Goal: Check status: Check status

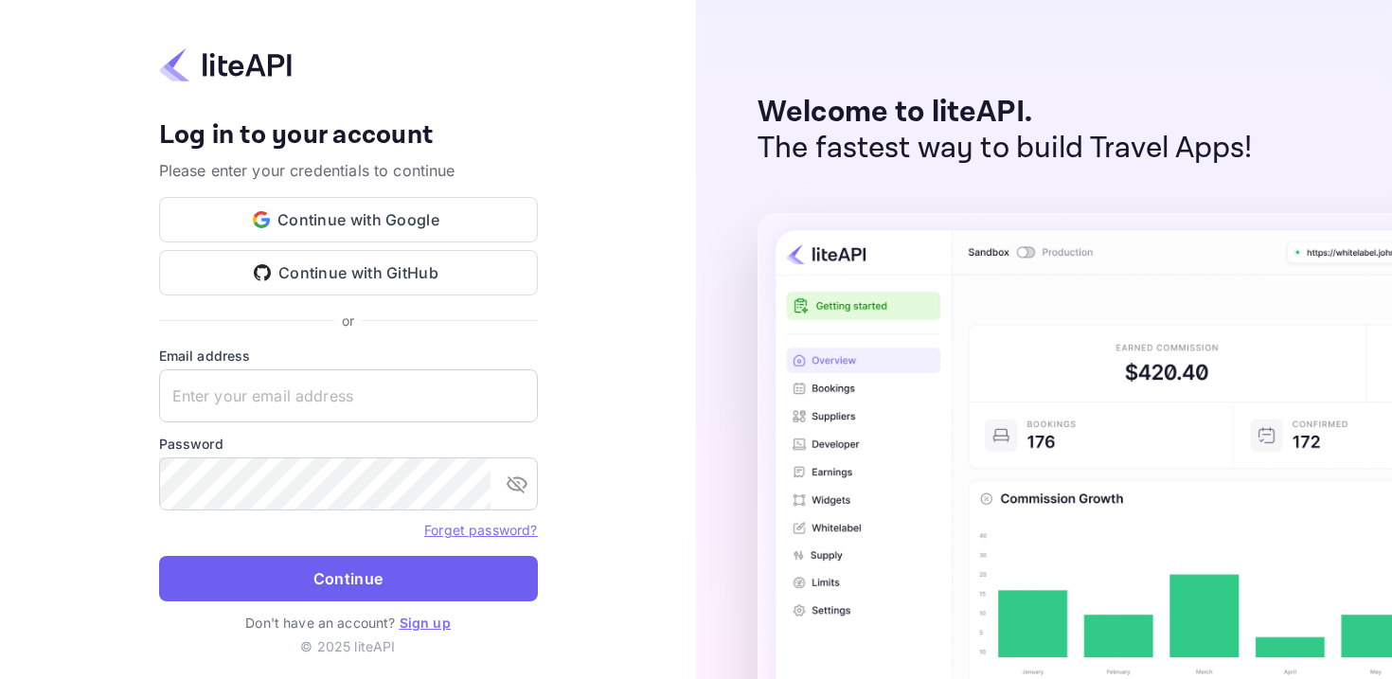
type input "[EMAIL_ADDRESS][DOMAIN_NAME]"
click at [344, 578] on button "Continue" at bounding box center [348, 578] width 379 height 45
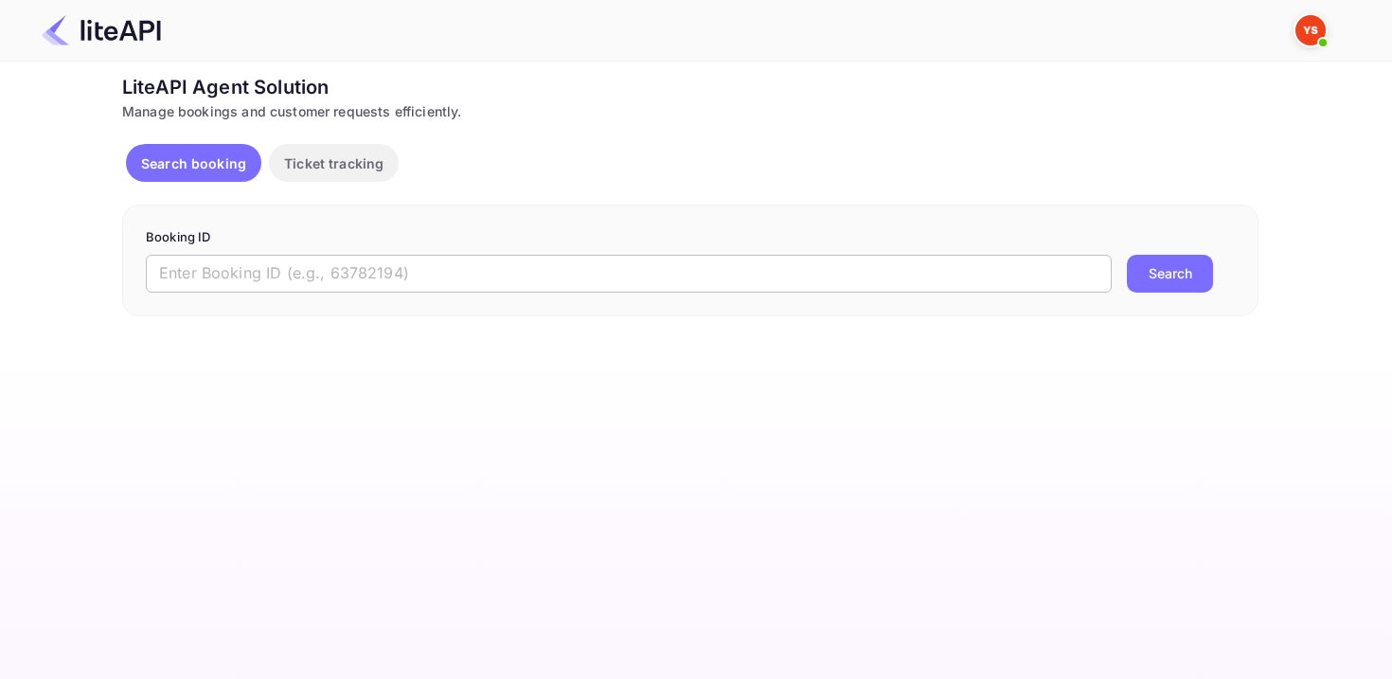
click at [267, 280] on input "text" at bounding box center [629, 274] width 966 height 38
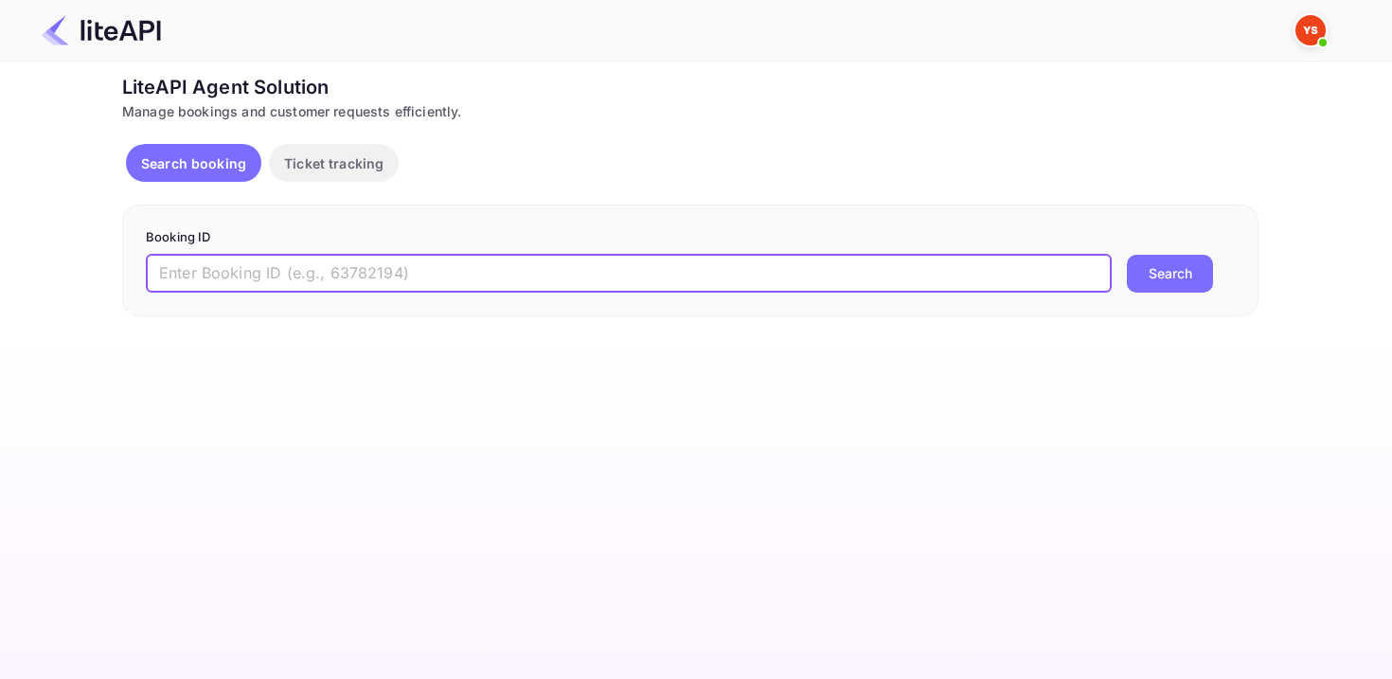
paste input "8810247"
type input "8810247"
click at [1127, 255] on button "Search" at bounding box center [1170, 274] width 86 height 38
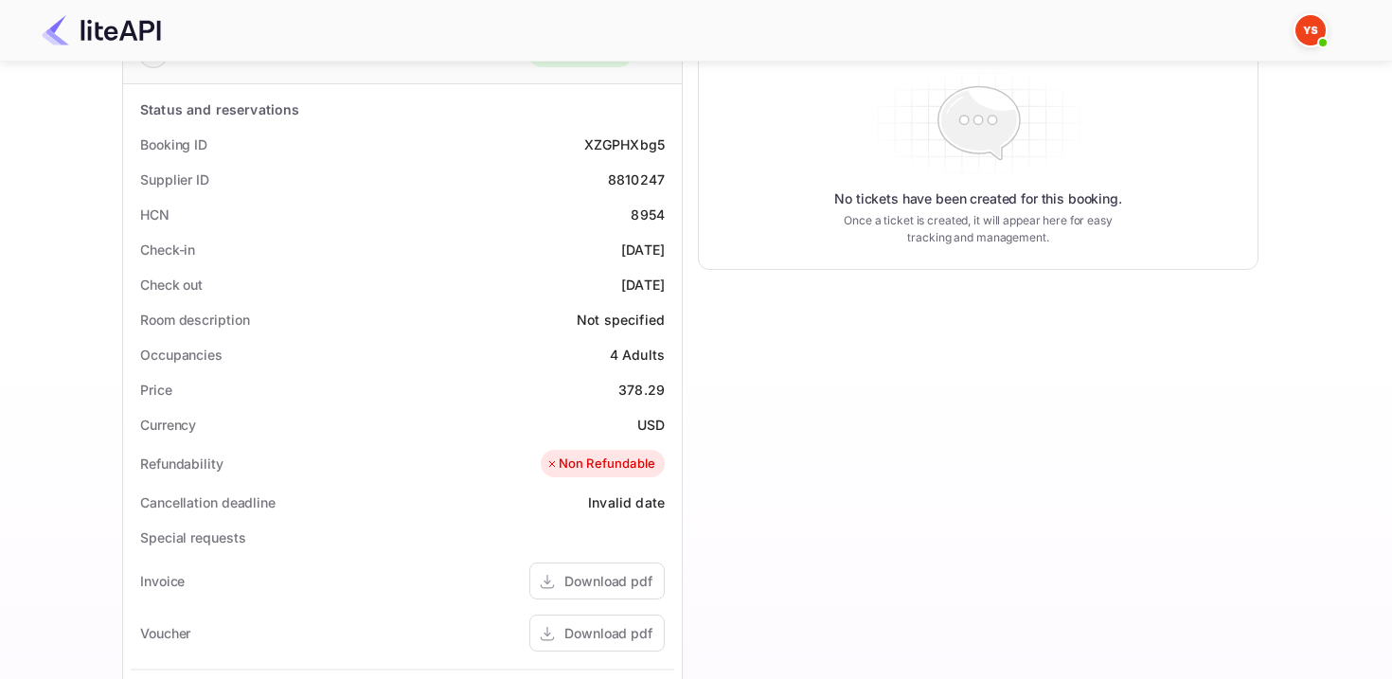
scroll to position [474, 0]
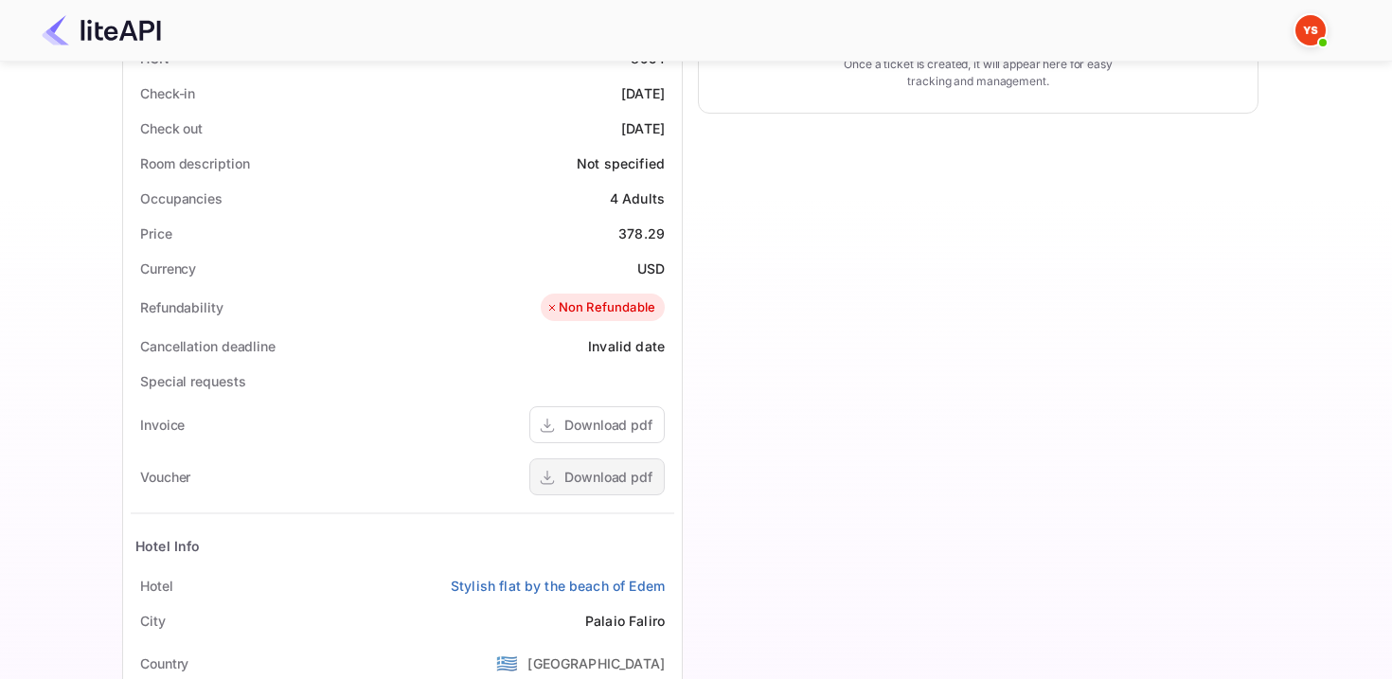
click at [592, 471] on div "Download pdf" at bounding box center [608, 477] width 88 height 20
